Goal: Task Accomplishment & Management: Use online tool/utility

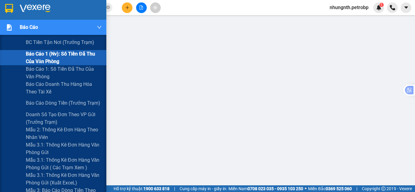
drag, startPoint x: 47, startPoint y: 59, endPoint x: 93, endPoint y: 60, distance: 46.6
click at [47, 59] on span "Báo cáo 1 (nv): Số tiền đã thu của văn phòng" at bounding box center [64, 57] width 76 height 15
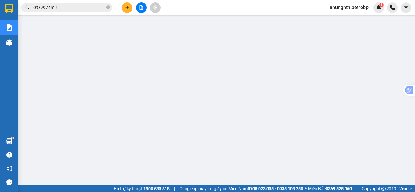
click at [339, 12] on div "nhungnth.petrobp 1" at bounding box center [354, 7] width 59 height 11
click at [336, 6] on span "nhungnth.petrobp" at bounding box center [349, 8] width 49 height 8
click at [335, 15] on li "Đăng xuất" at bounding box center [348, 19] width 50 height 10
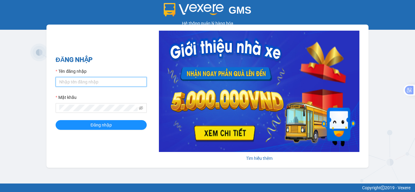
click at [99, 83] on input "Tên đăng nhập" at bounding box center [101, 82] width 91 height 10
type input "hanvng.petrobp"
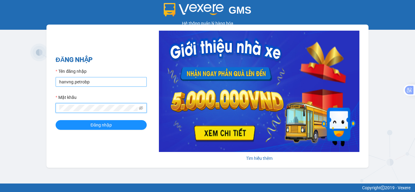
click at [56, 120] on button "Đăng nhập" at bounding box center [101, 125] width 91 height 10
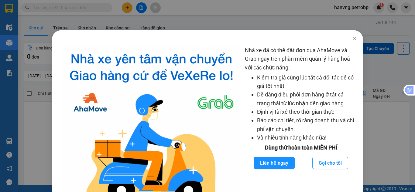
drag, startPoint x: 48, startPoint y: 74, endPoint x: 48, endPoint y: 64, distance: 9.7
click at [48, 73] on div "Nhà xe đã có thể đặt đơn qua AhaMove và Grab ngay trên phần mềm quản lý hàng ho…" at bounding box center [207, 96] width 415 height 192
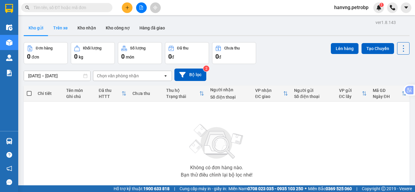
click at [62, 32] on button "Trên xe" at bounding box center [60, 28] width 24 height 15
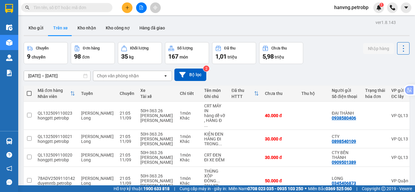
click at [41, 72] on input "[DATE] – [DATE]" at bounding box center [57, 76] width 66 height 10
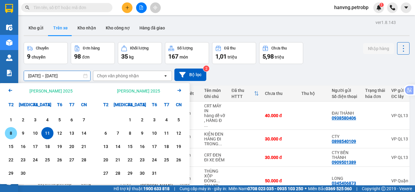
drag, startPoint x: 14, startPoint y: 133, endPoint x: 35, endPoint y: 128, distance: 21.5
click at [14, 133] on div "8" at bounding box center [11, 133] width 9 height 7
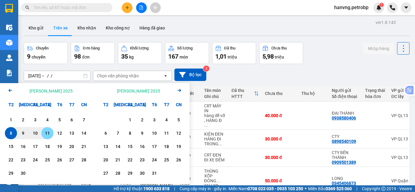
click at [44, 133] on div "11" at bounding box center [47, 133] width 9 height 7
type input "[DATE] – [DATE]"
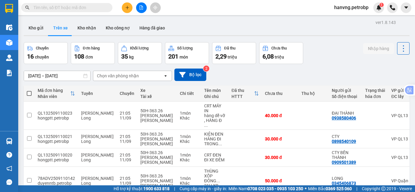
click at [117, 78] on div "Chọn văn phòng nhận" at bounding box center [118, 76] width 42 height 6
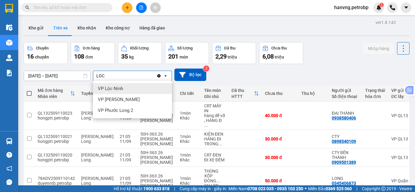
type input "LOC"
click at [151, 88] on div "VP Lộc Ninh" at bounding box center [132, 88] width 79 height 11
